Goal: Navigation & Orientation: Find specific page/section

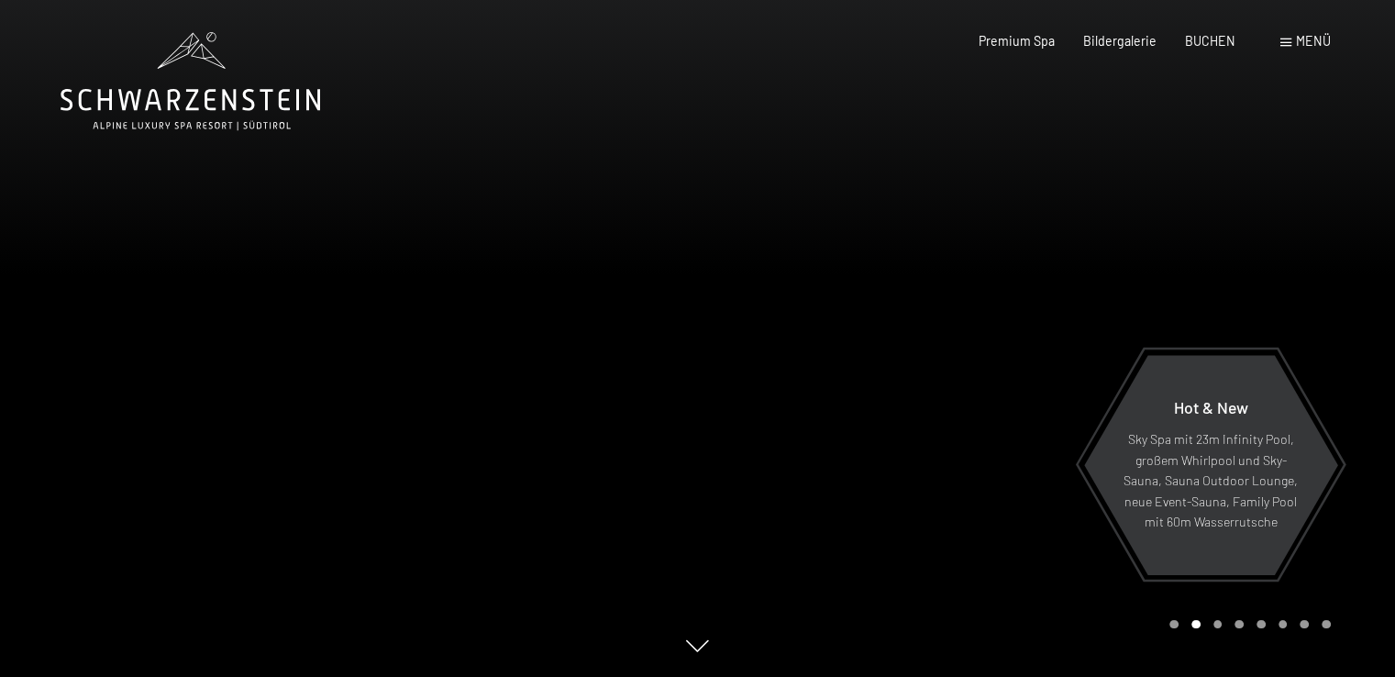
click at [1302, 35] on span "Menü" at bounding box center [1313, 41] width 35 height 16
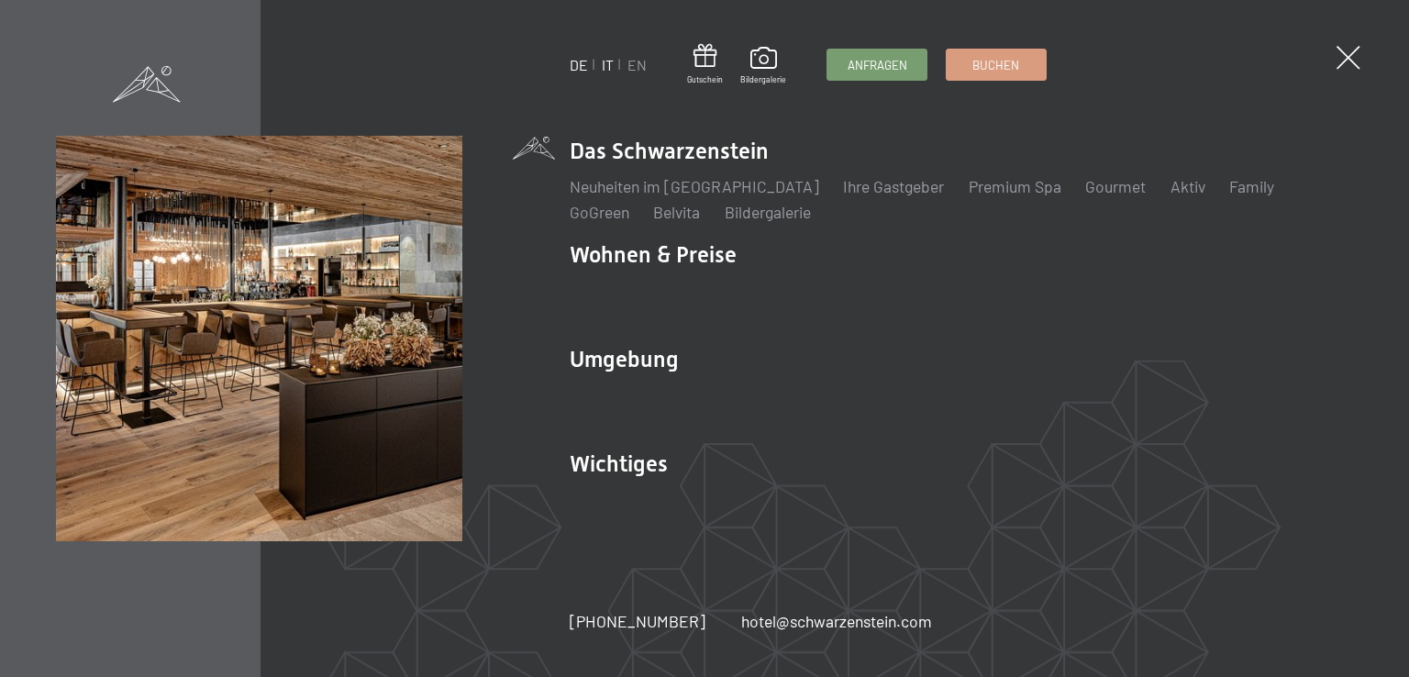
click at [609, 61] on link "IT" at bounding box center [608, 64] width 12 height 17
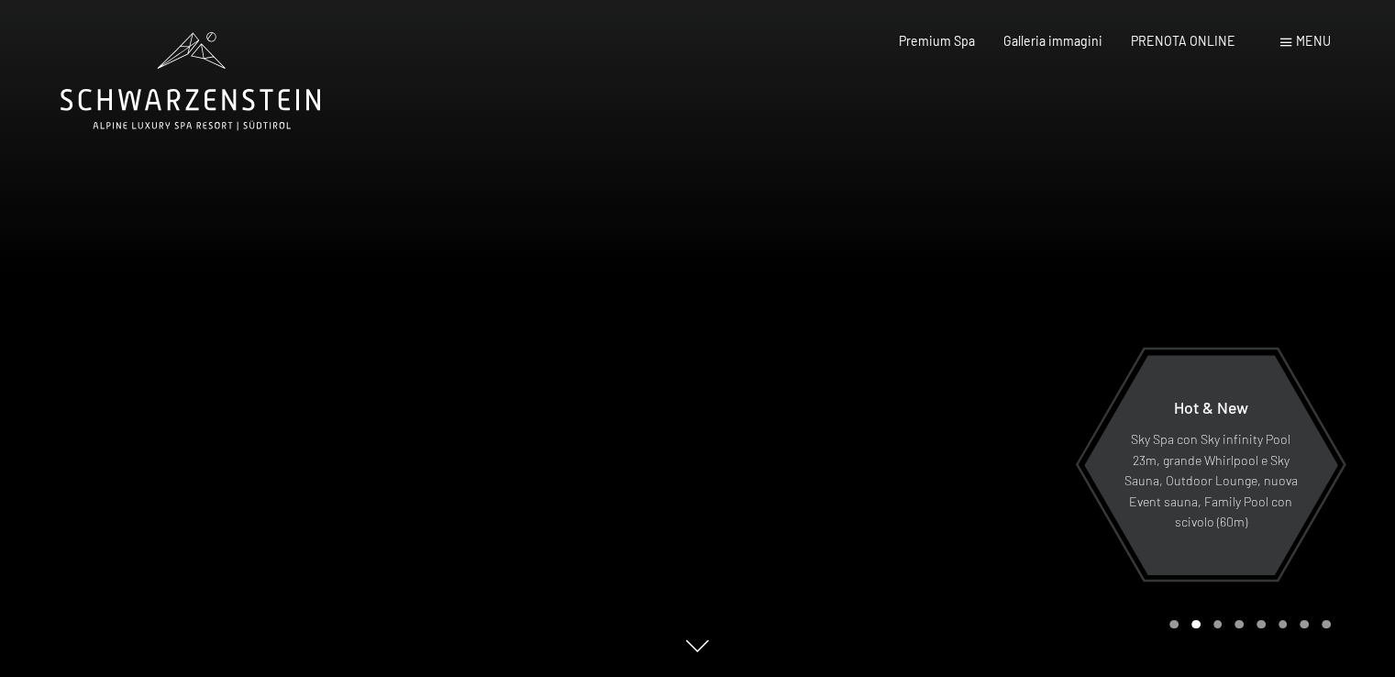
click at [1354, 391] on div at bounding box center [1047, 338] width 698 height 677
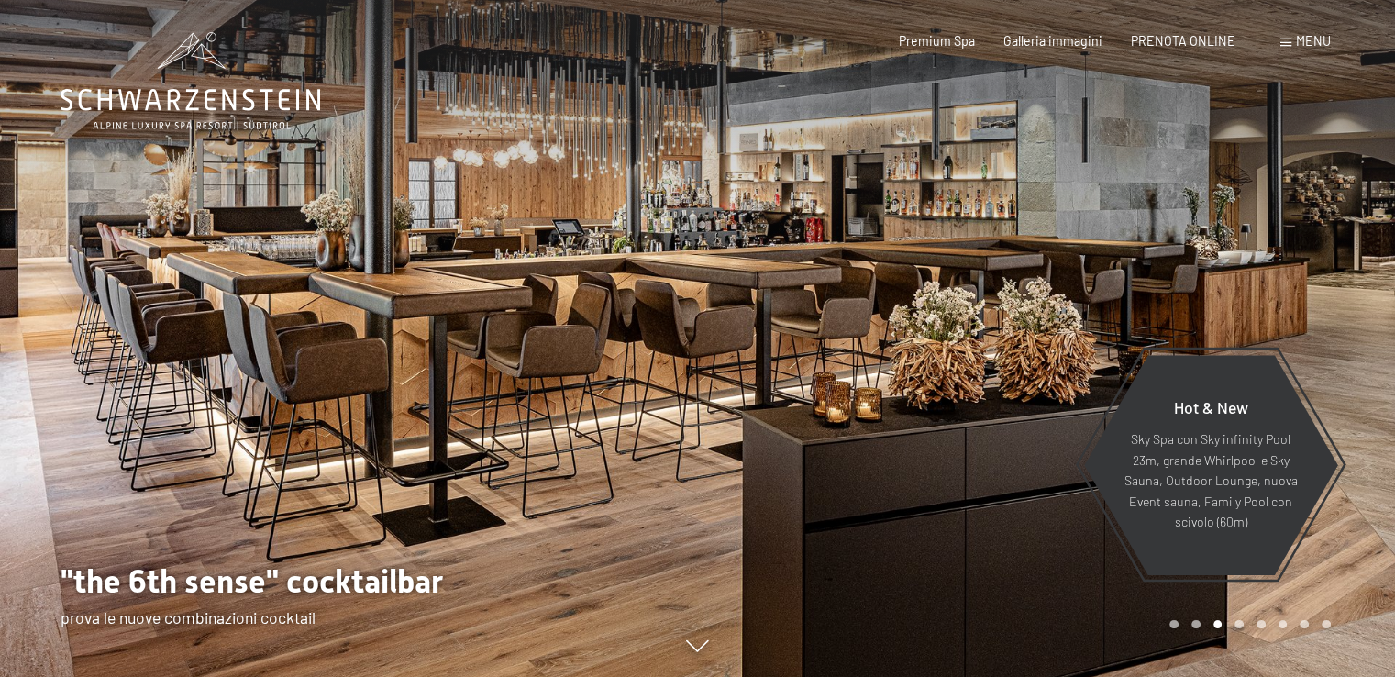
click at [1359, 390] on div at bounding box center [1047, 338] width 698 height 677
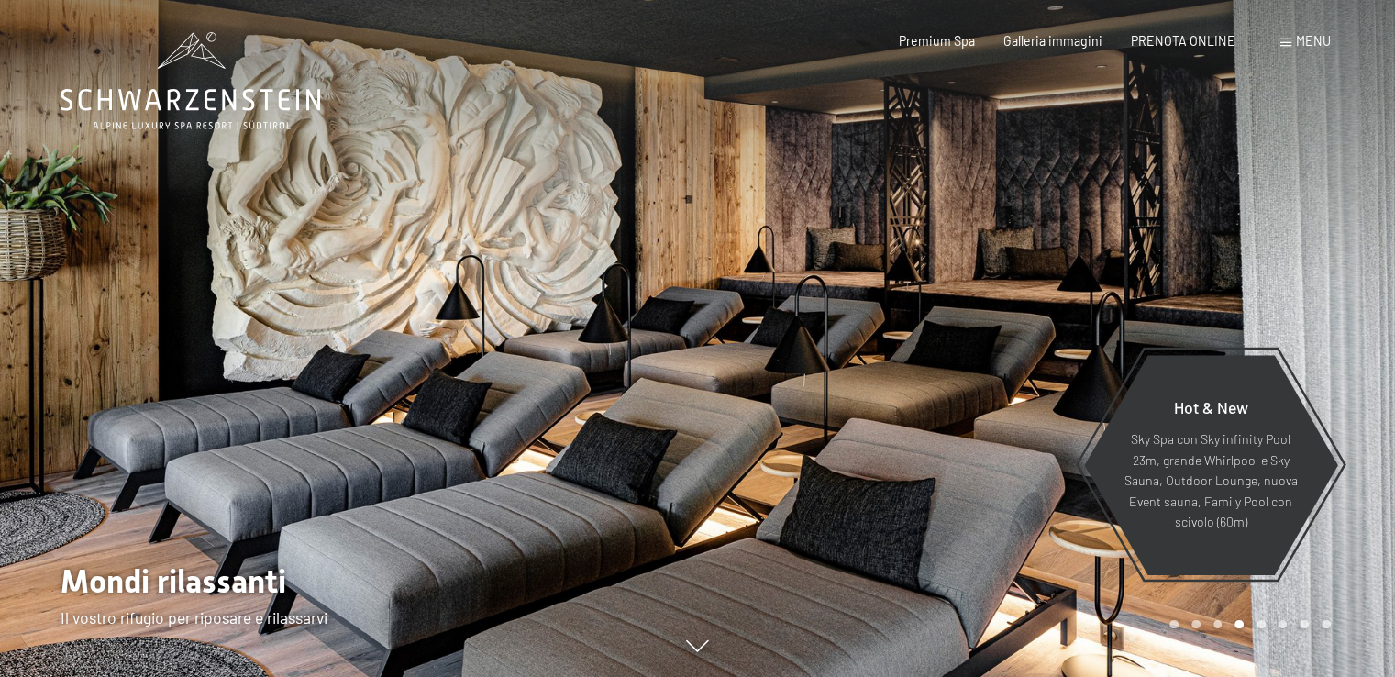
click at [1359, 390] on div at bounding box center [1047, 338] width 698 height 677
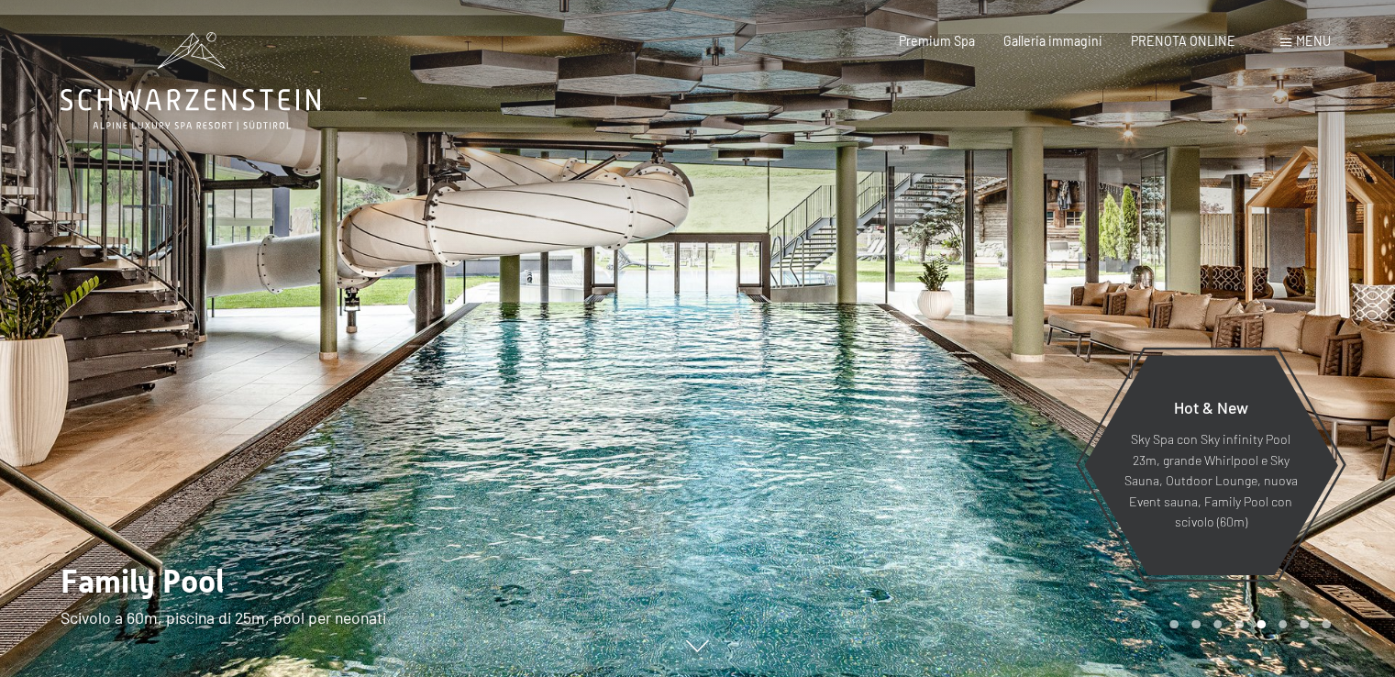
click at [1359, 390] on div at bounding box center [1047, 338] width 698 height 677
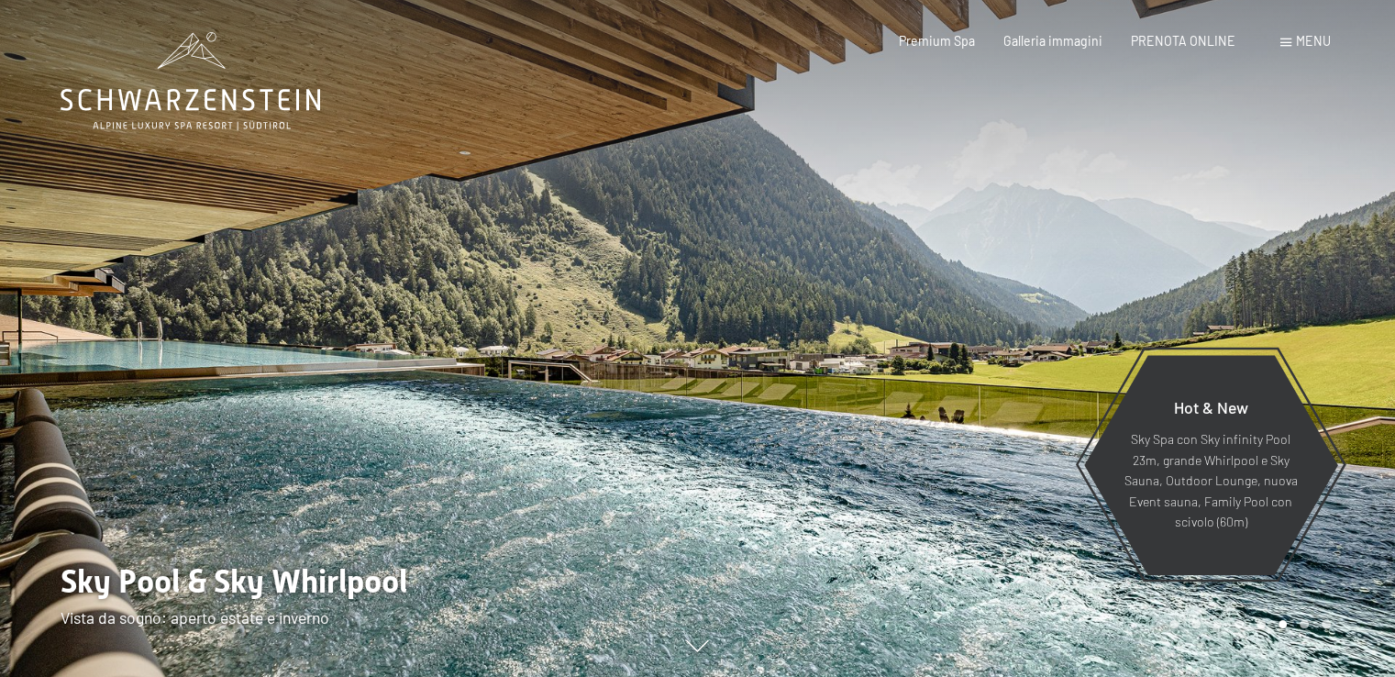
click at [1359, 390] on div at bounding box center [1047, 338] width 698 height 677
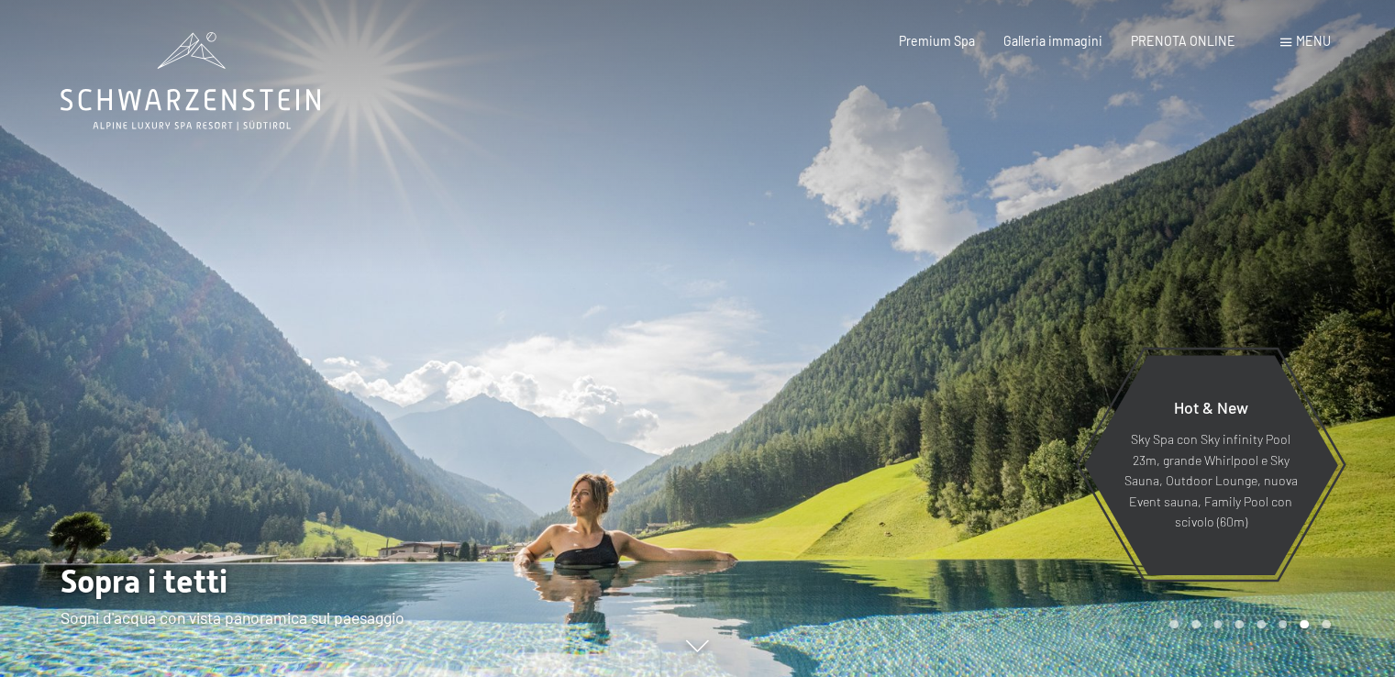
click at [1359, 390] on div at bounding box center [1047, 338] width 698 height 677
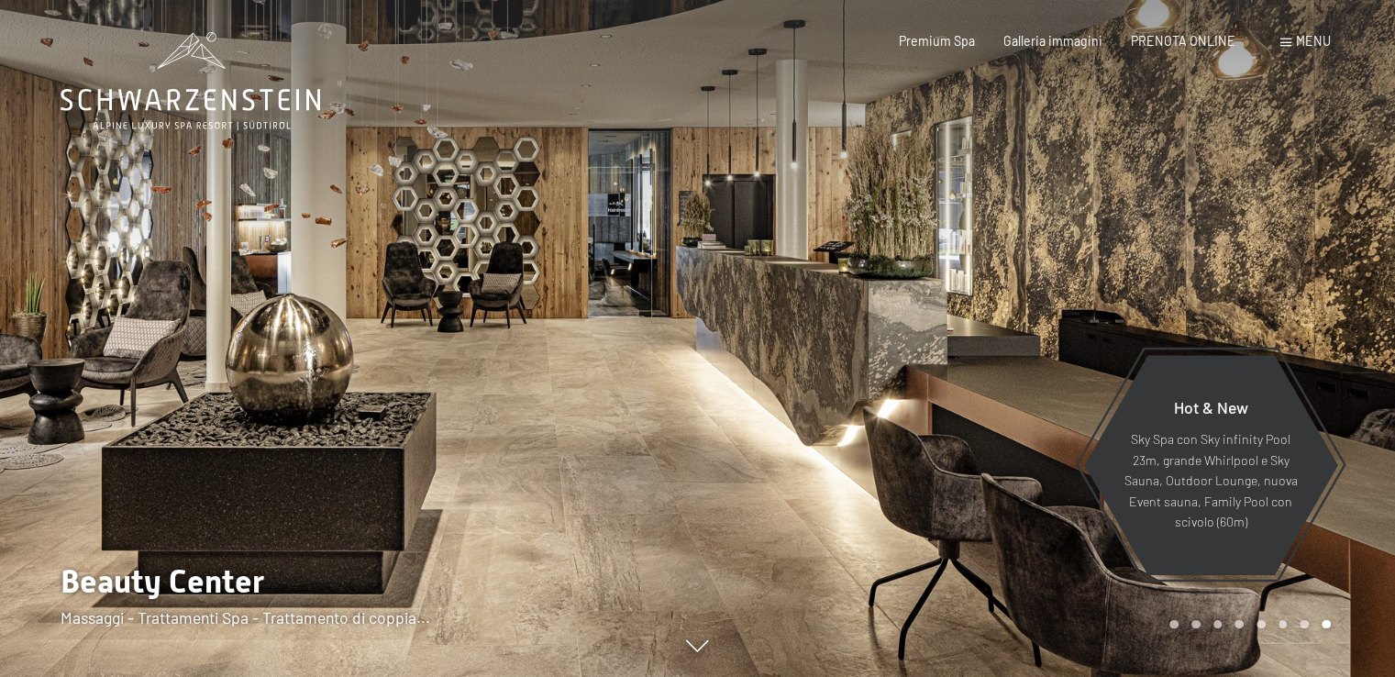
click at [1359, 390] on div at bounding box center [1047, 338] width 698 height 677
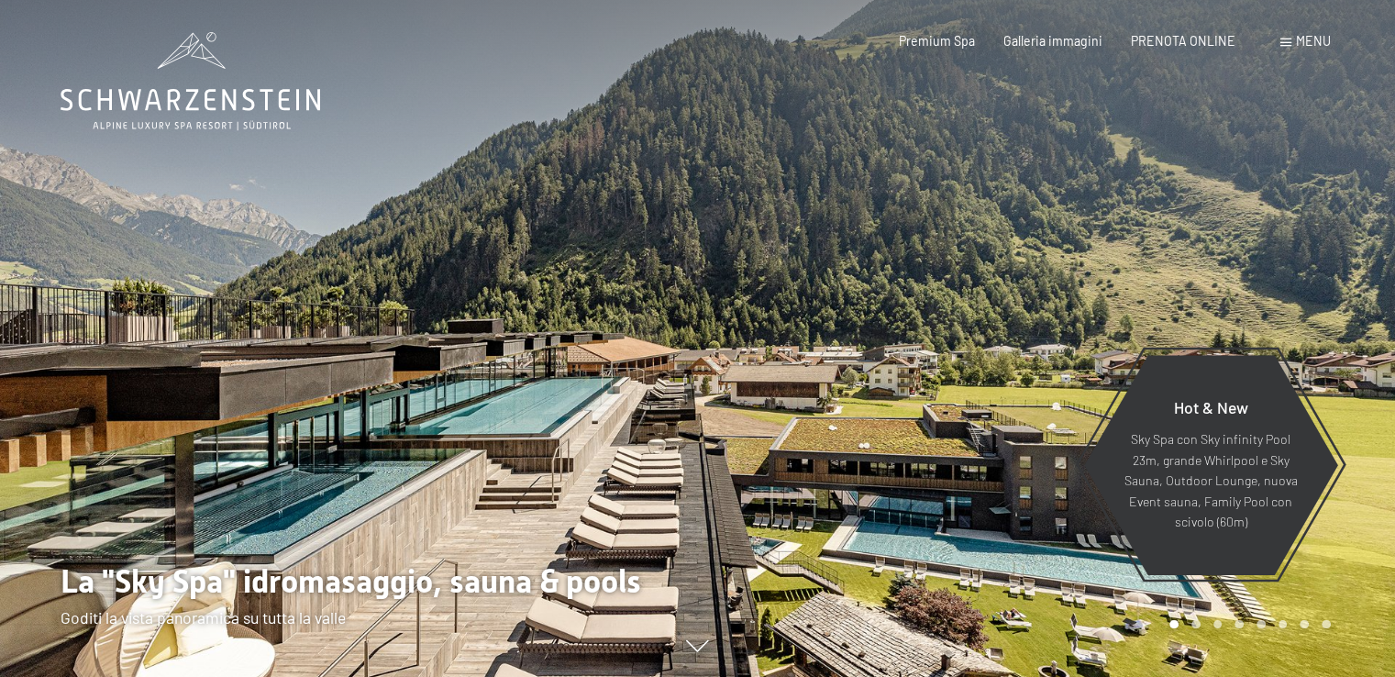
click at [1359, 390] on div at bounding box center [1047, 338] width 698 height 677
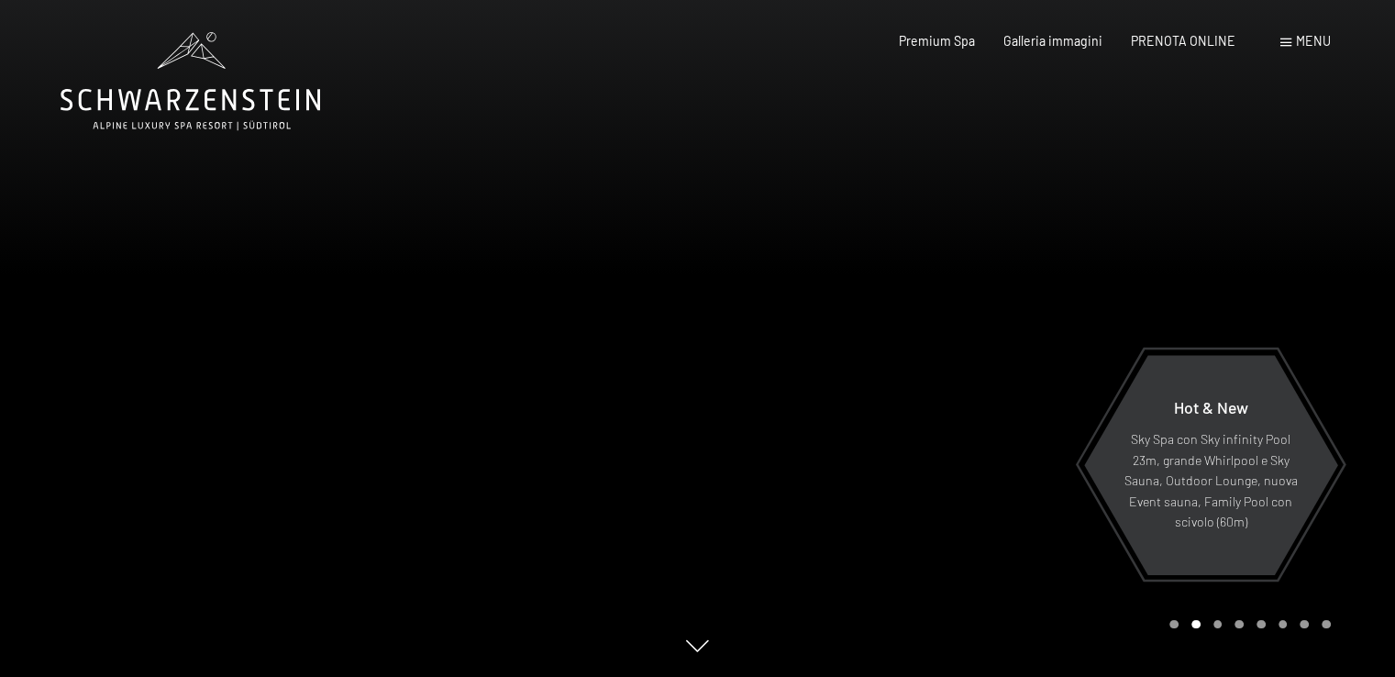
click at [1359, 390] on div at bounding box center [1047, 338] width 698 height 677
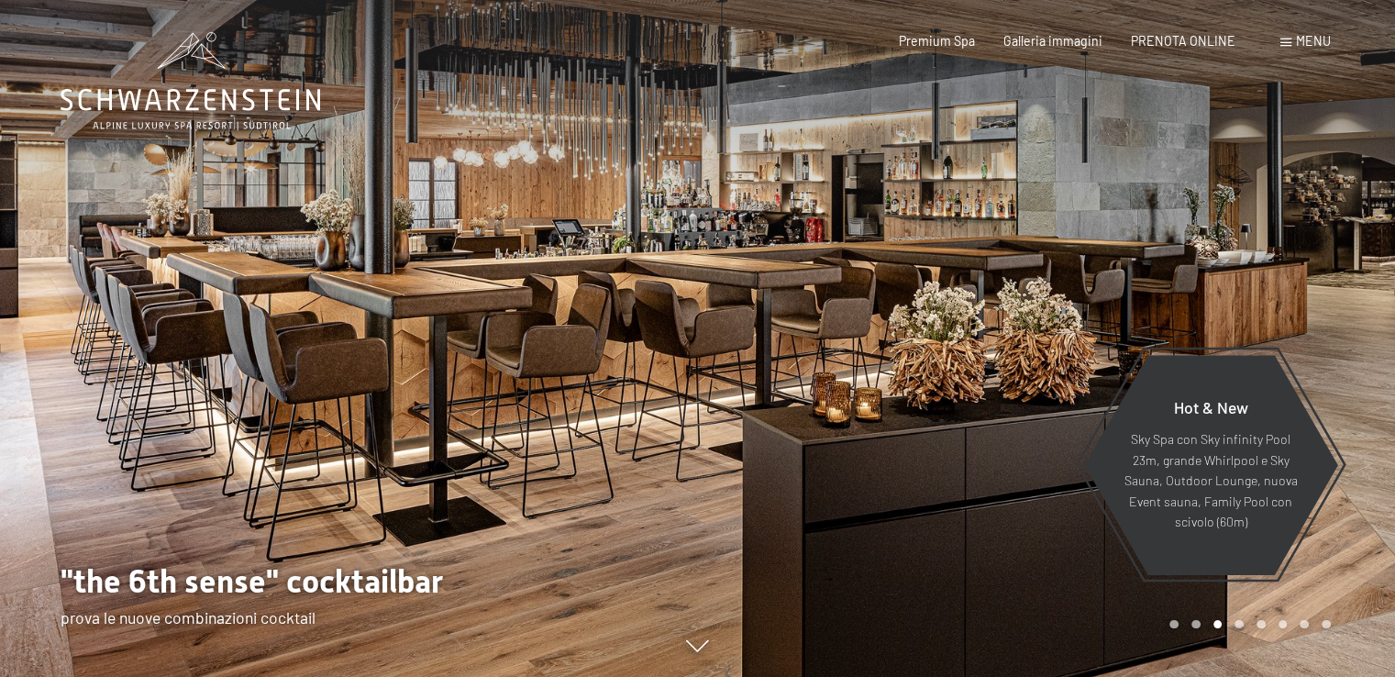
click at [1234, 231] on div at bounding box center [1047, 338] width 698 height 677
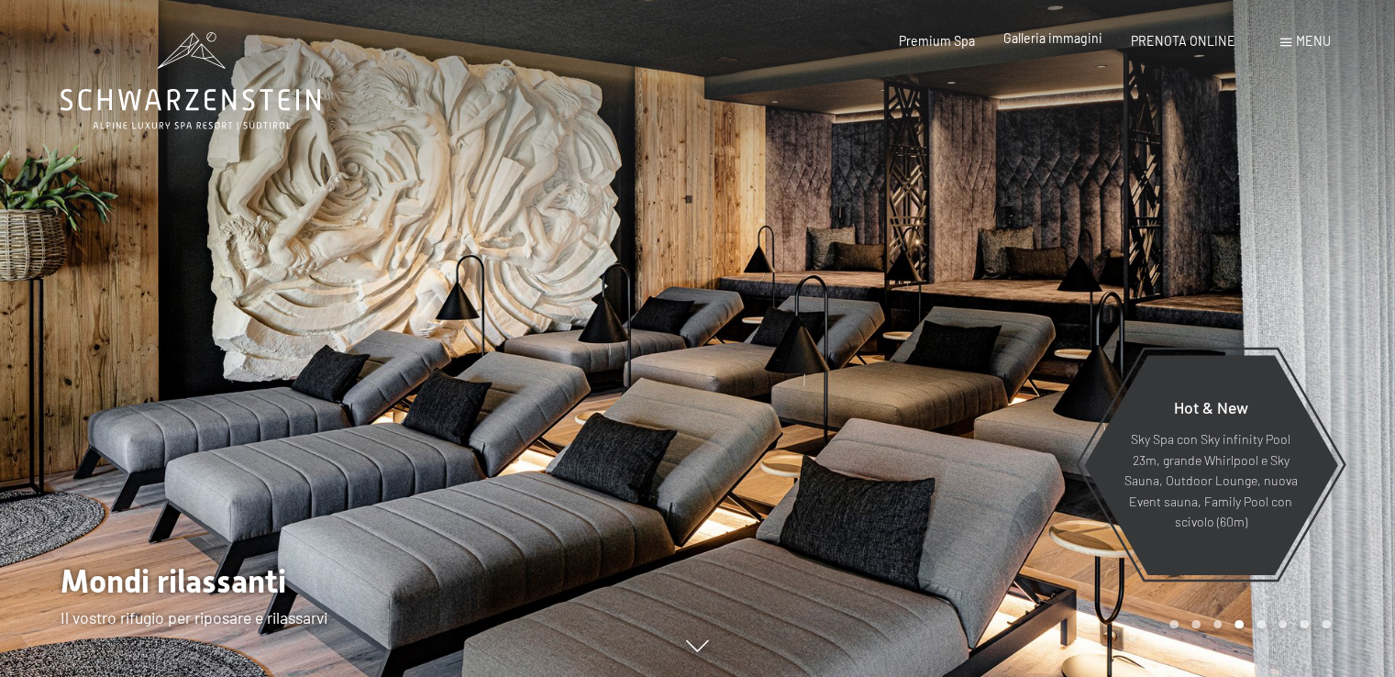
click at [1053, 43] on span "Galleria immagini" at bounding box center [1052, 38] width 99 height 16
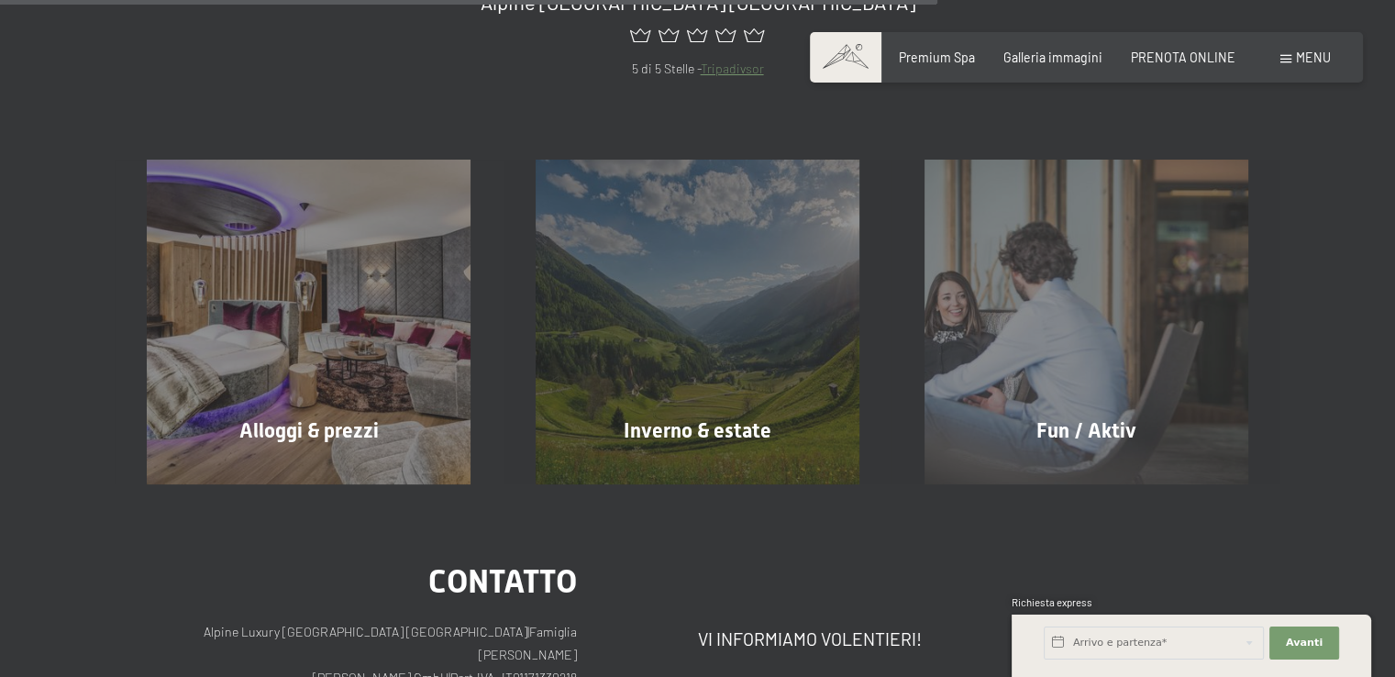
scroll to position [1666, 0]
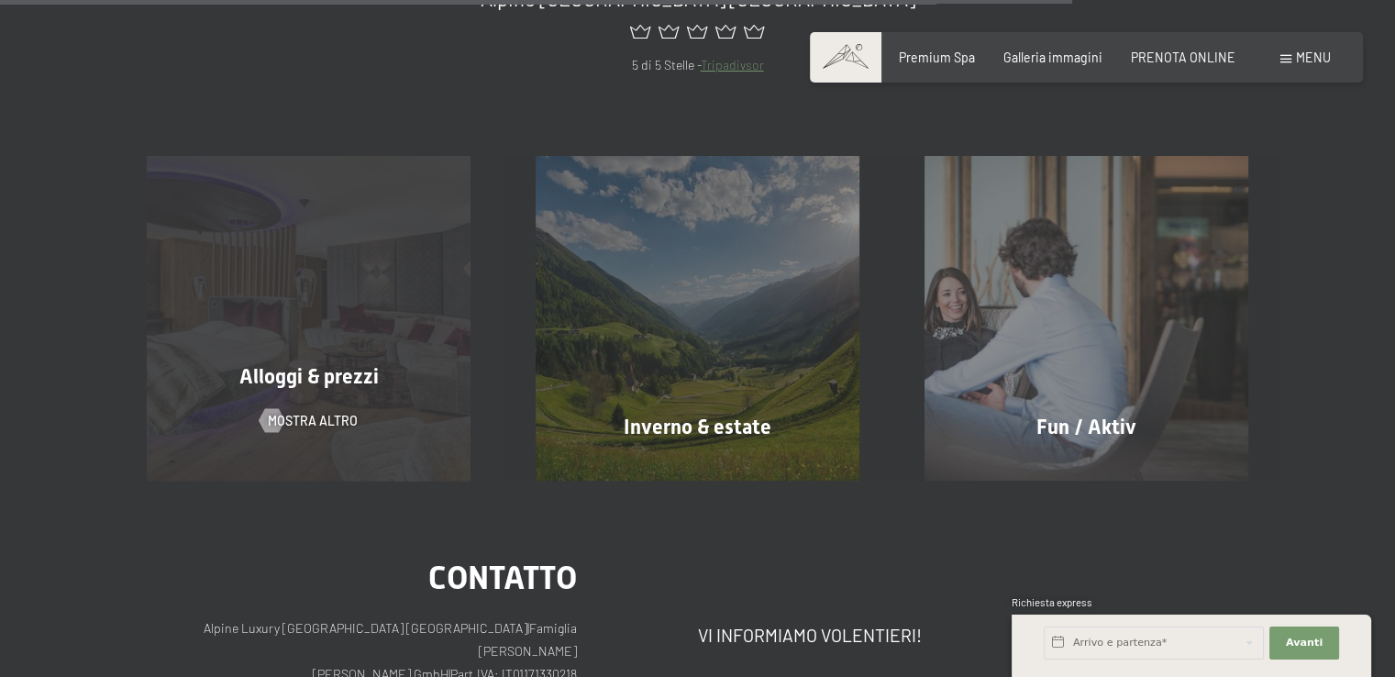
click at [316, 412] on span "mostra altro" at bounding box center [313, 421] width 90 height 18
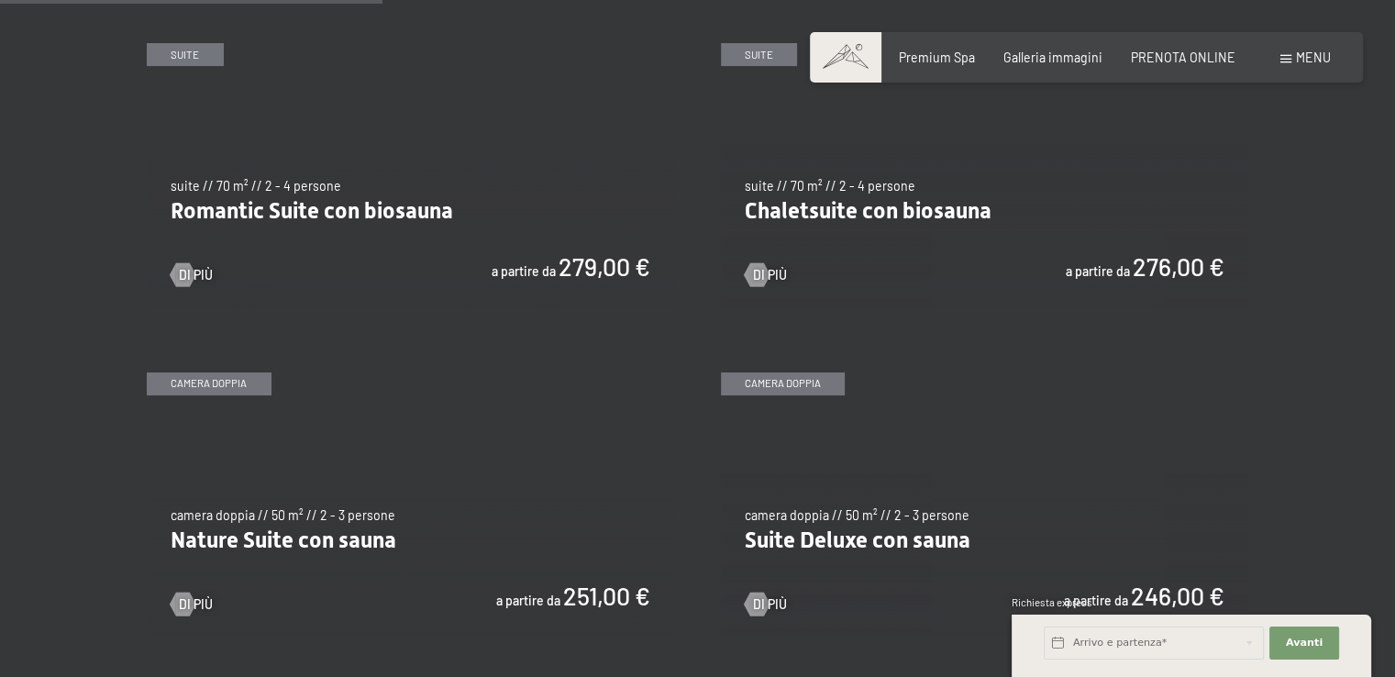
scroll to position [1376, 0]
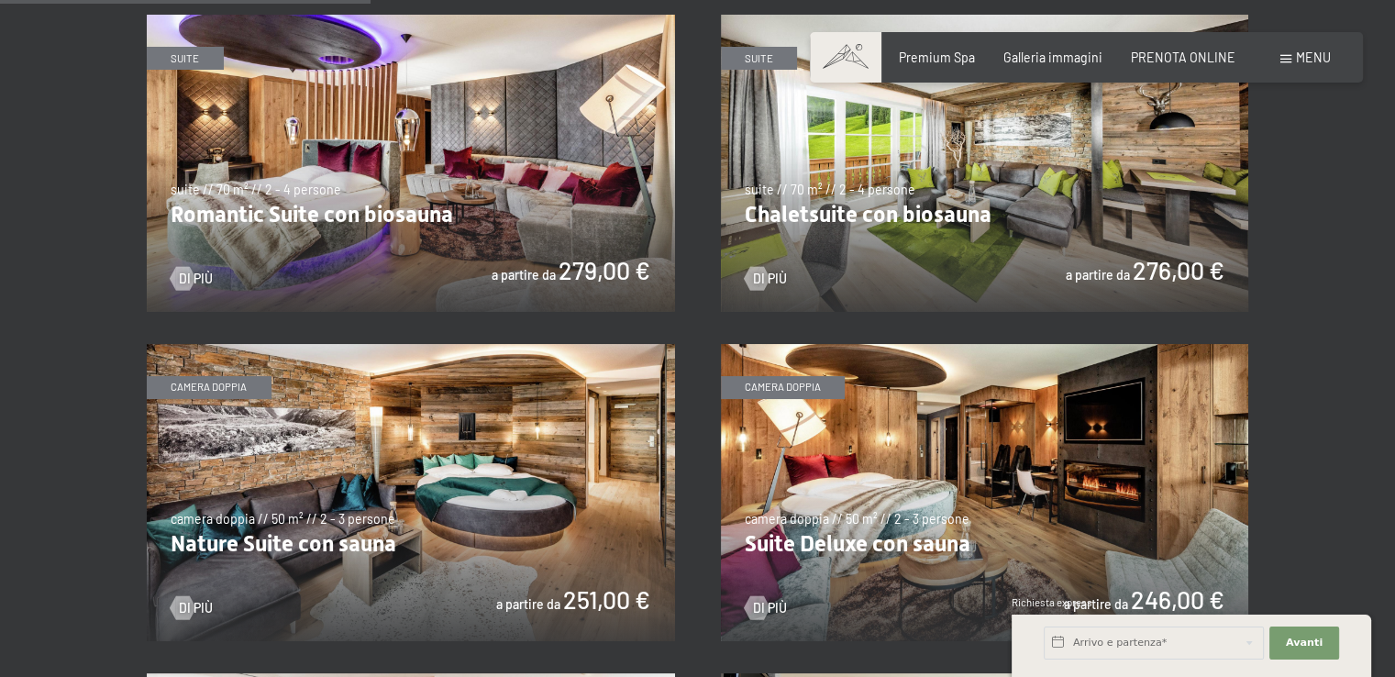
click at [466, 175] on img at bounding box center [411, 163] width 528 height 297
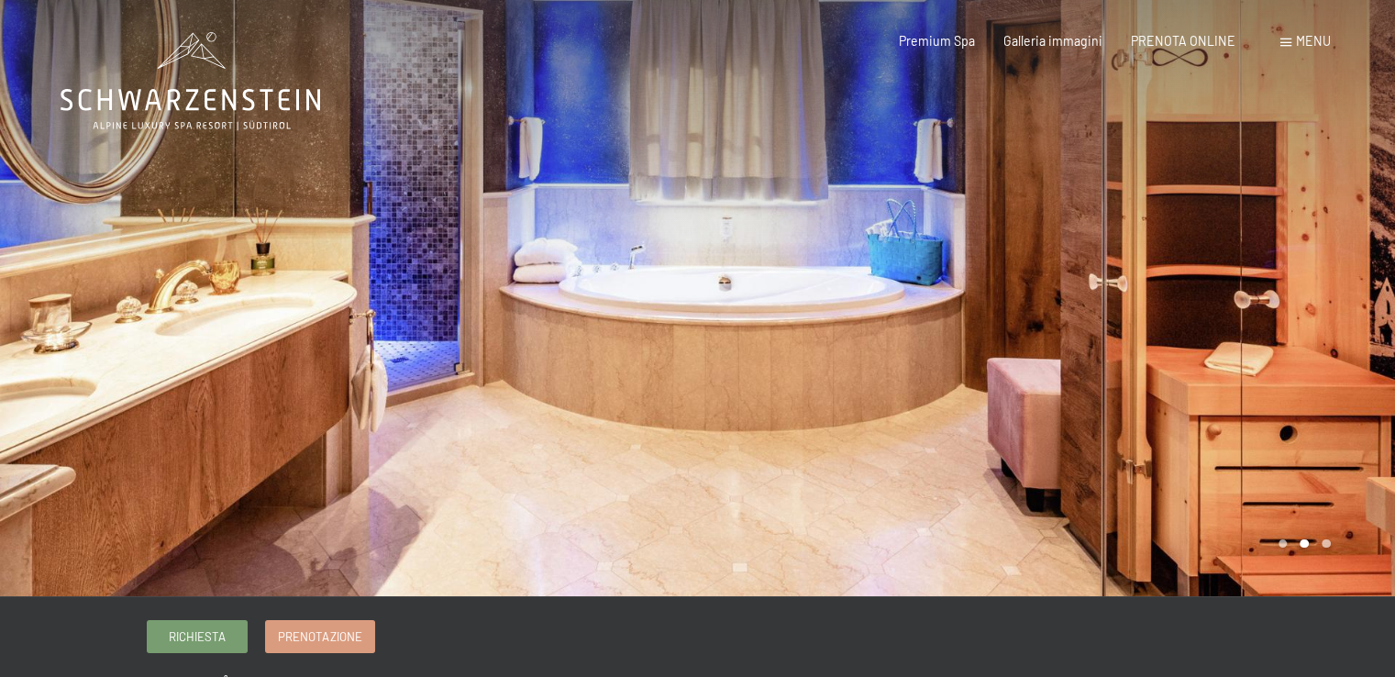
click at [1342, 286] on div at bounding box center [1047, 298] width 698 height 596
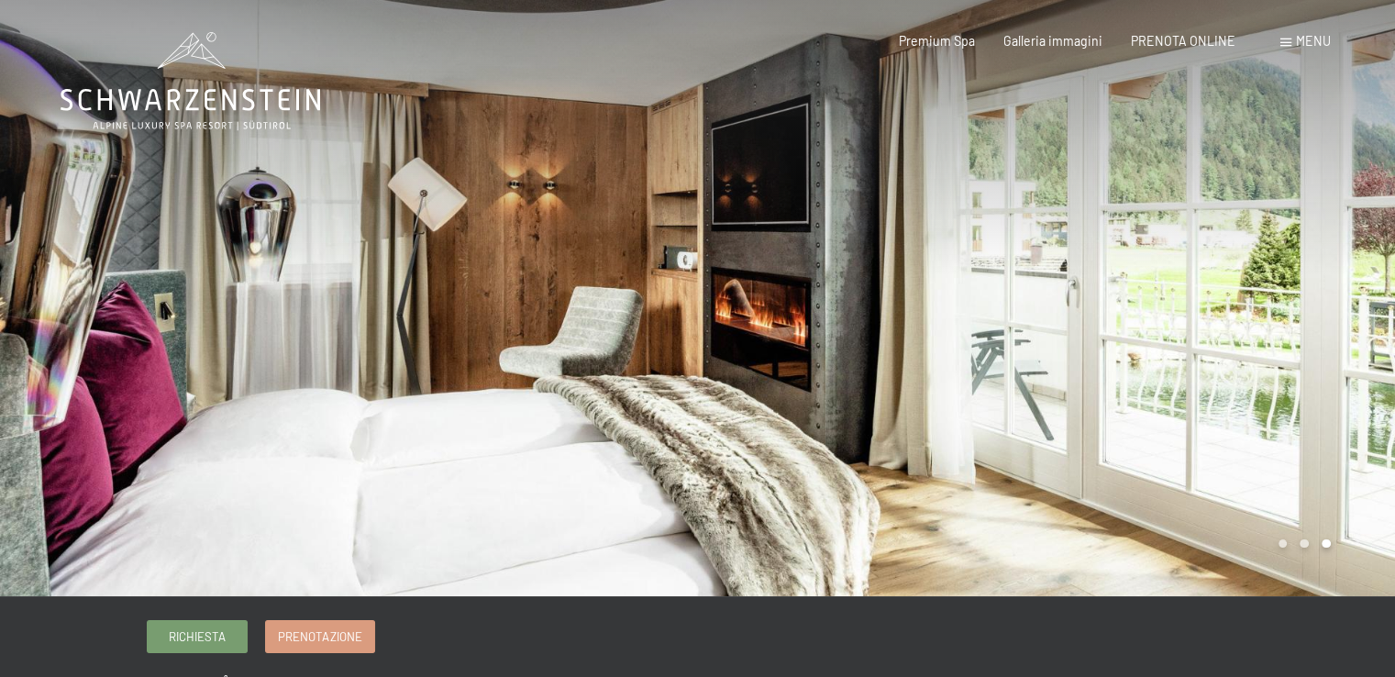
click at [1342, 286] on div at bounding box center [1047, 298] width 698 height 596
